Goal: Information Seeking & Learning: Learn about a topic

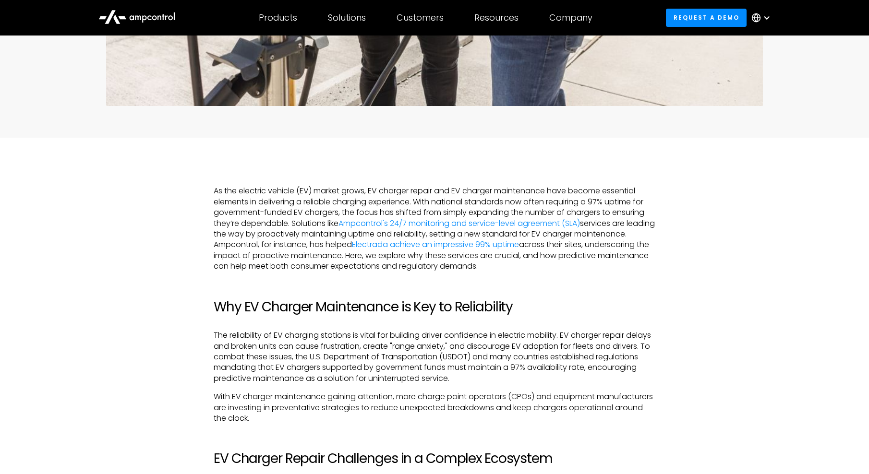
scroll to position [528, 0]
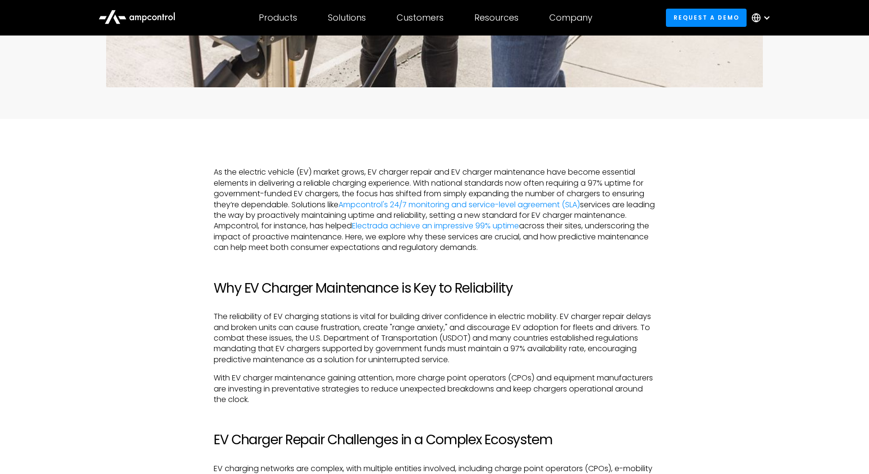
click at [344, 174] on p "As the electric vehicle (EV) market grows, EV charger repair and EV charger mai…" at bounding box center [435, 210] width 442 height 86
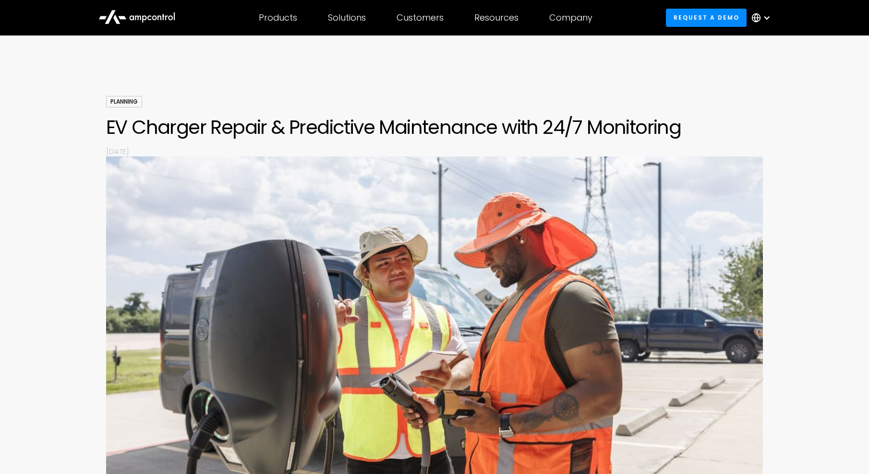
scroll to position [0, 0]
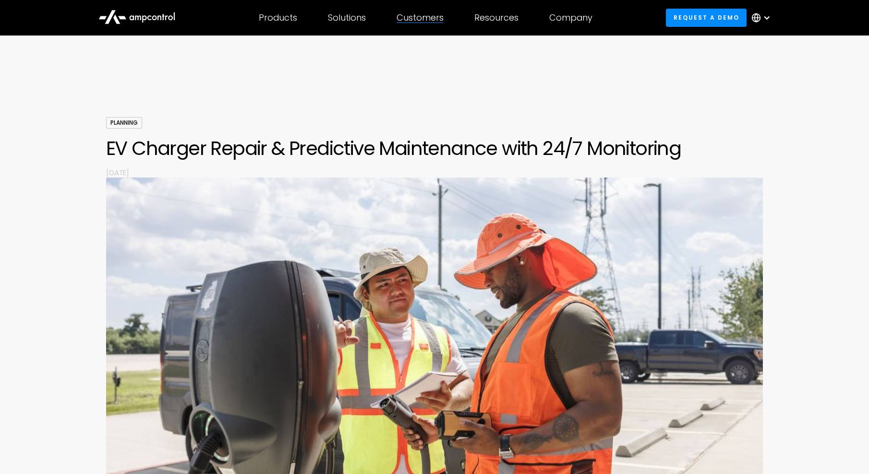
click at [423, 25] on div "Customers Customer success Case Studies Highlighted success stories From Our Cu…" at bounding box center [420, 18] width 78 height 34
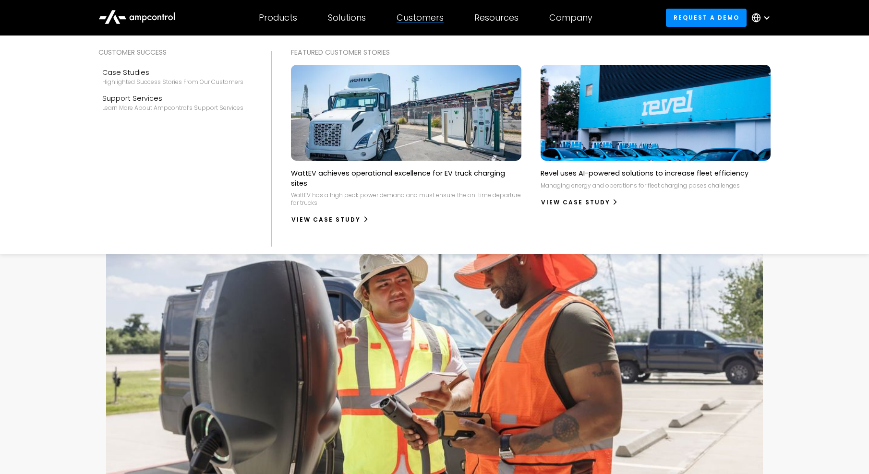
click at [429, 20] on div "Customers" at bounding box center [419, 17] width 47 height 11
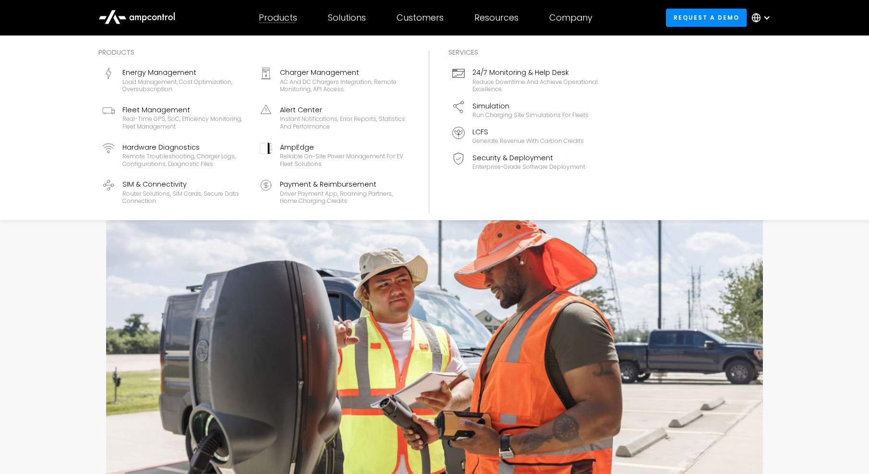
click at [295, 19] on div "Products" at bounding box center [278, 17] width 38 height 11
click at [279, 22] on div "Products" at bounding box center [278, 17] width 38 height 11
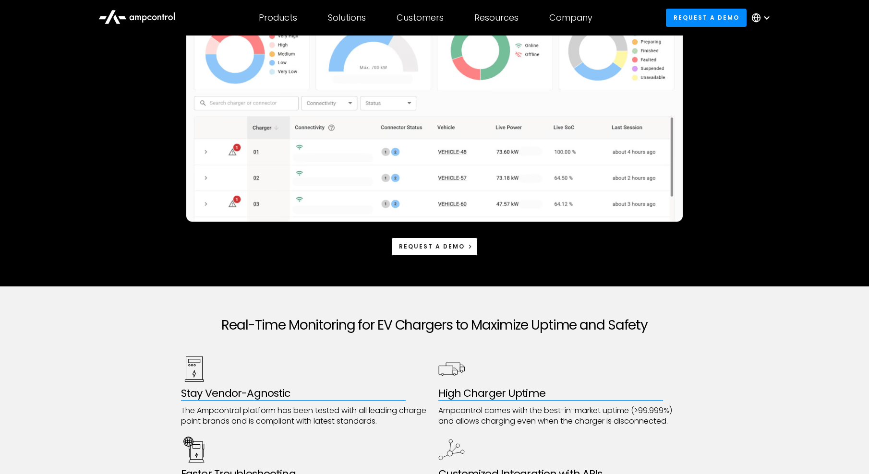
scroll to position [336, 0]
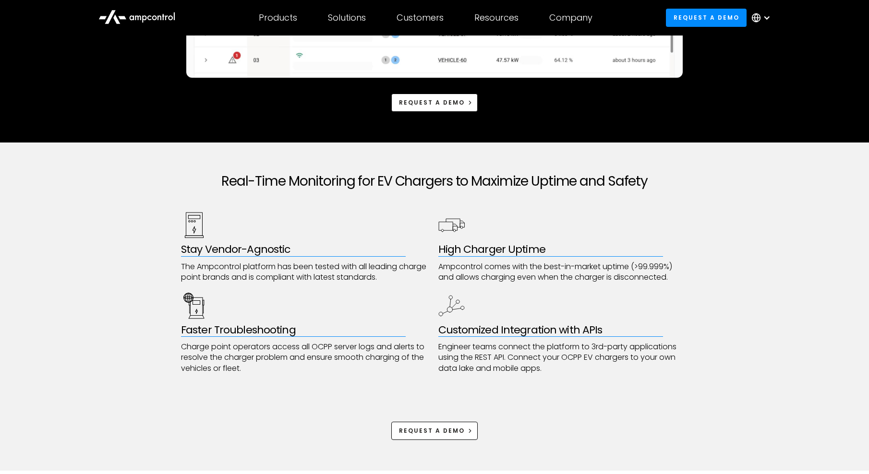
click at [287, 353] on p "Charge point operators access all OCPP server logs and alerts to resolve the ch…" at bounding box center [306, 358] width 250 height 32
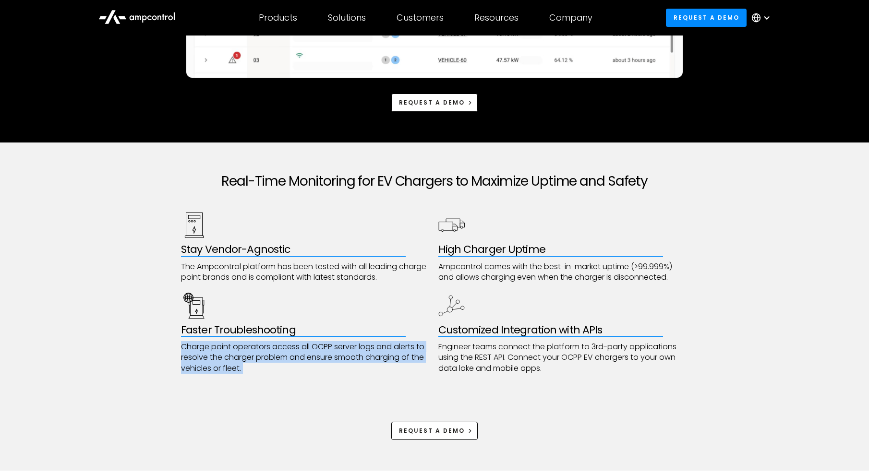
click at [289, 353] on p "Charge point operators access all OCPP server logs and alerts to resolve the ch…" at bounding box center [306, 358] width 250 height 32
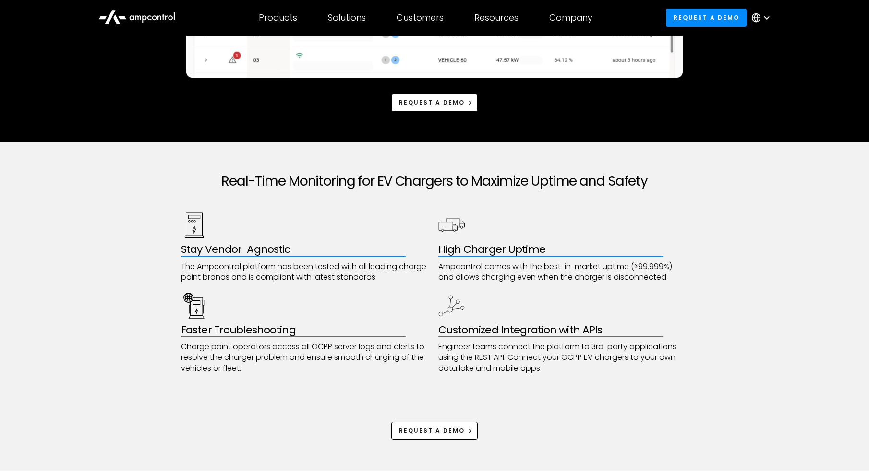
drag, startPoint x: 289, startPoint y: 353, endPoint x: 586, endPoint y: 378, distance: 297.6
click at [586, 378] on div "Real-Time Monitoring for EV Chargers to Maximize Uptime and Safety Stay Vendor-…" at bounding box center [434, 307] width 507 height 328
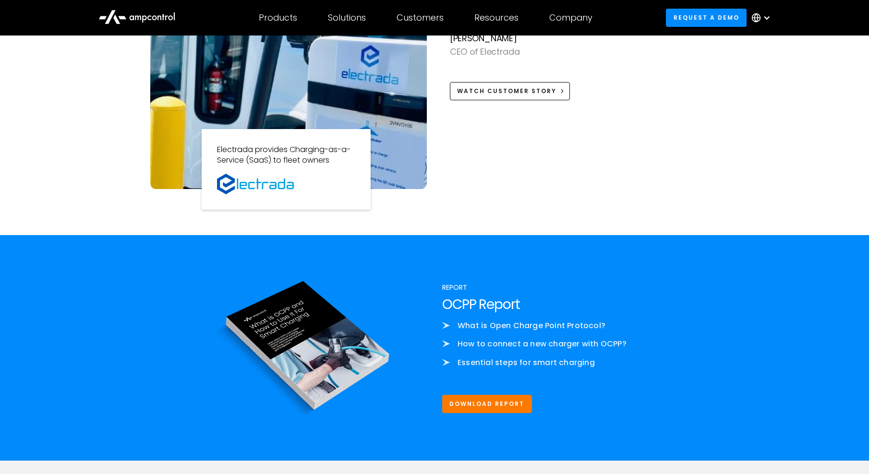
scroll to position [1680, 0]
